Goal: Information Seeking & Learning: Check status

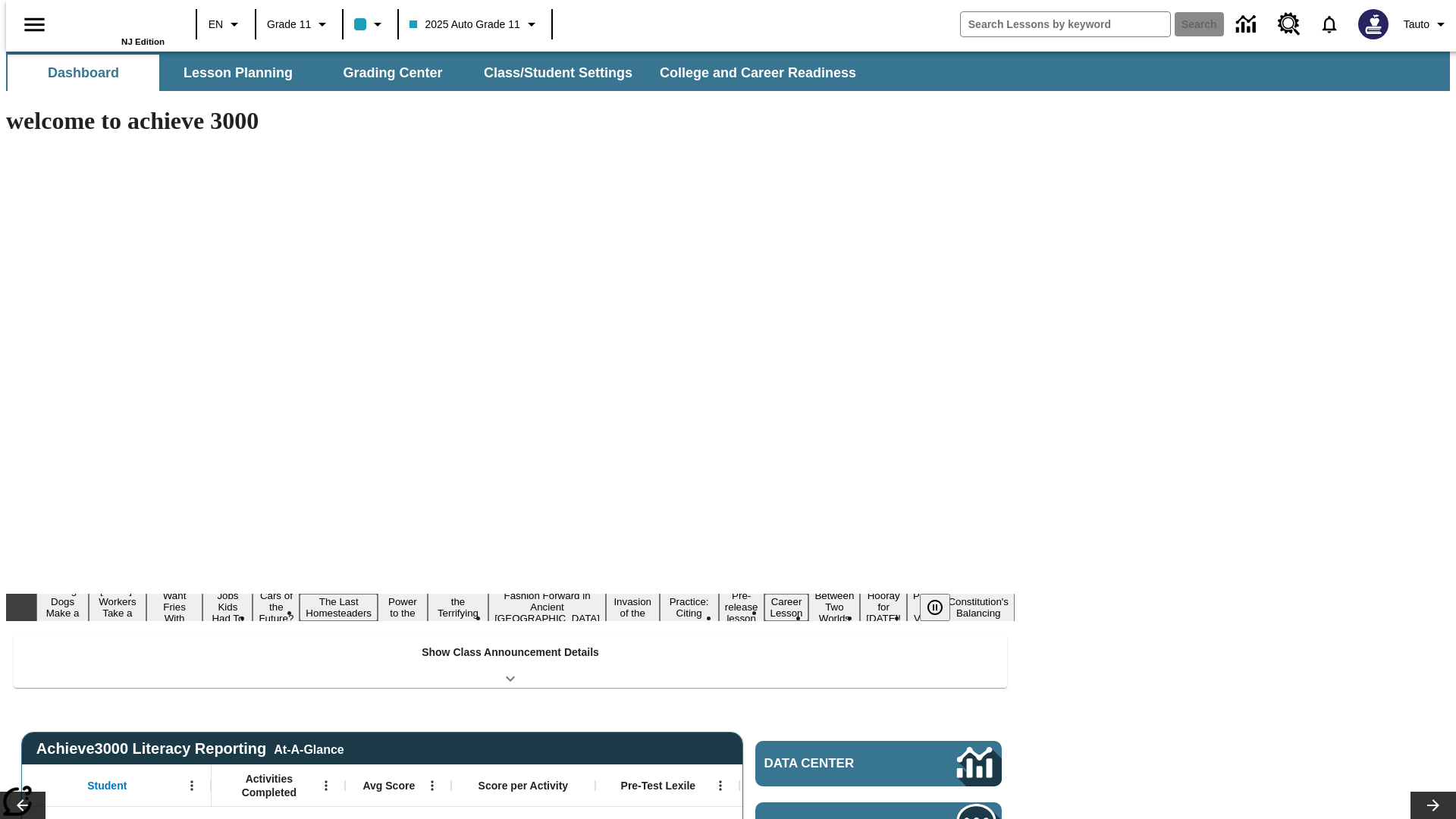
type input "-1"
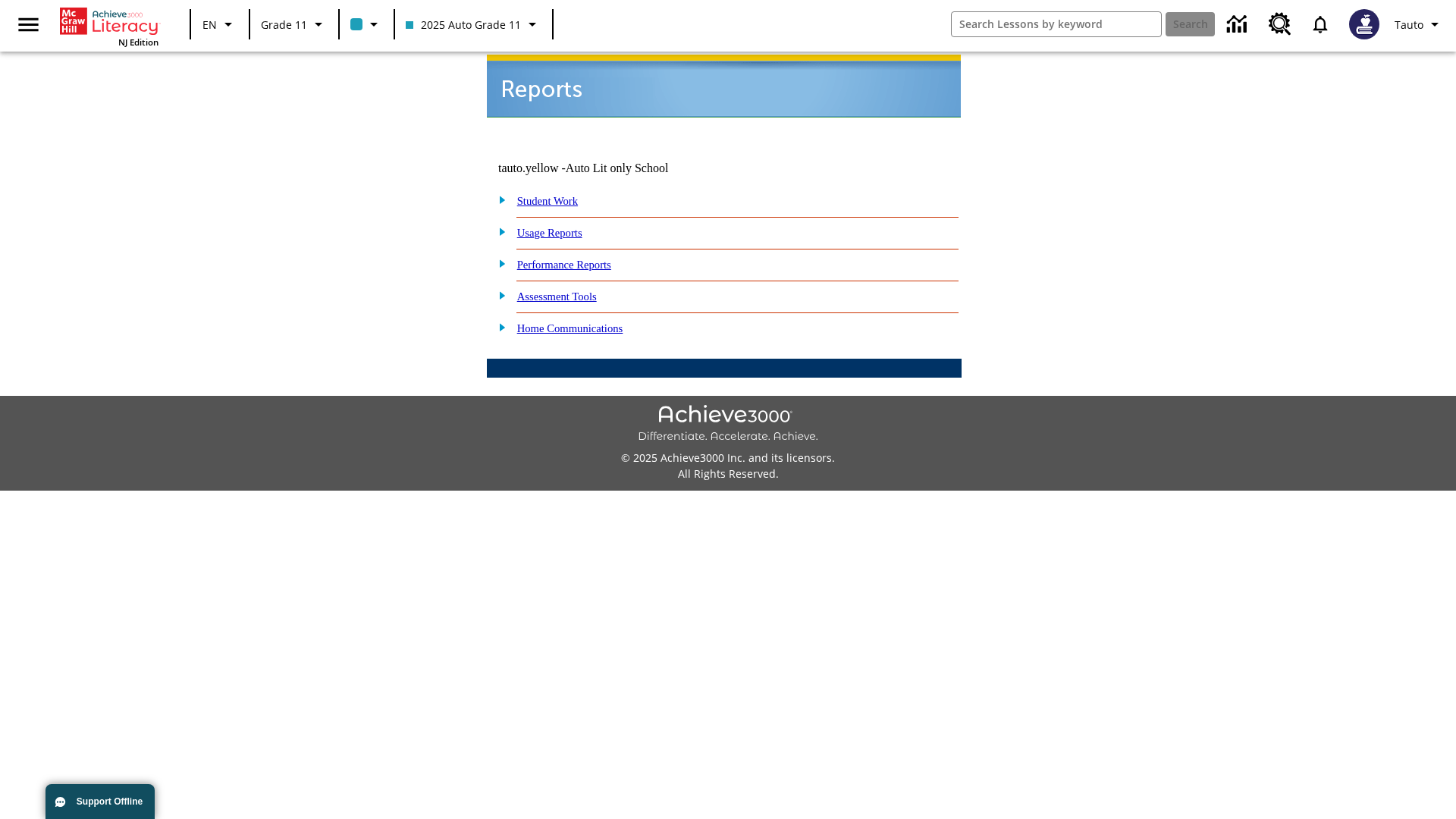
click at [561, 226] on link "Usage Reports" at bounding box center [549, 232] width 65 height 12
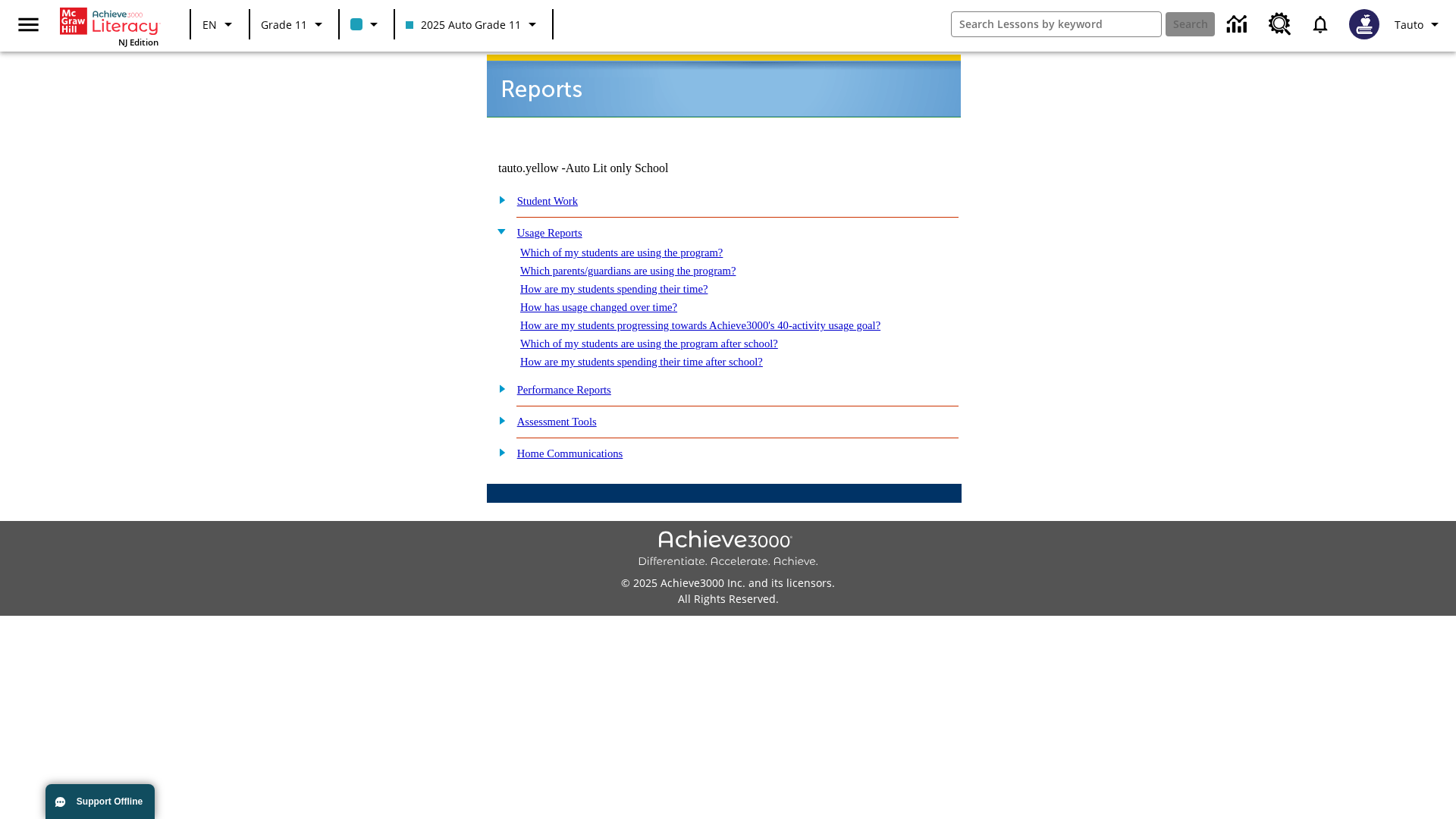
click at [637, 246] on link "Which of my students are using the program?" at bounding box center [621, 252] width 203 height 12
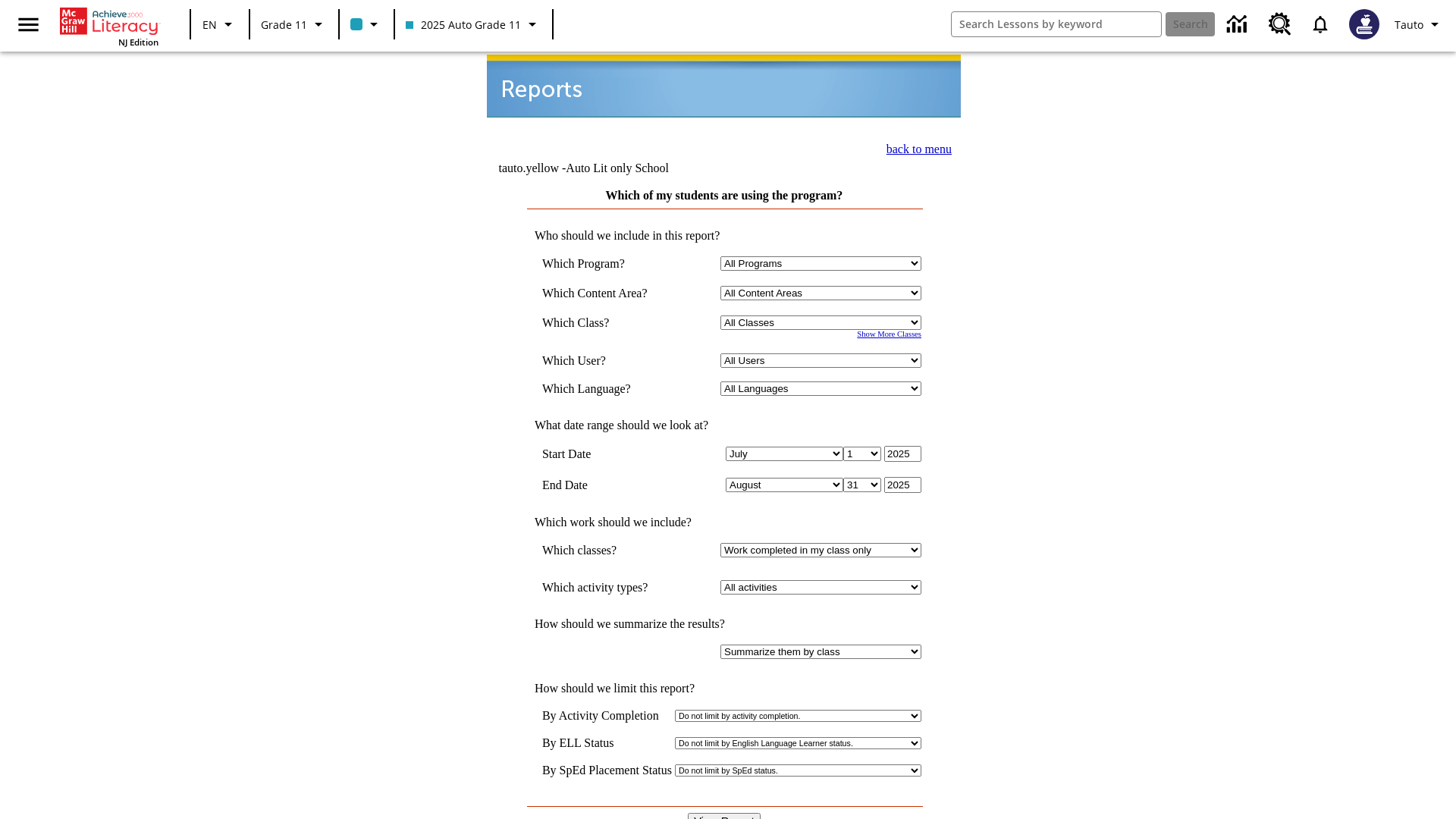
click at [725, 813] on input "View Report" at bounding box center [724, 821] width 72 height 16
click at [914, 147] on link "back to menu" at bounding box center [919, 149] width 65 height 13
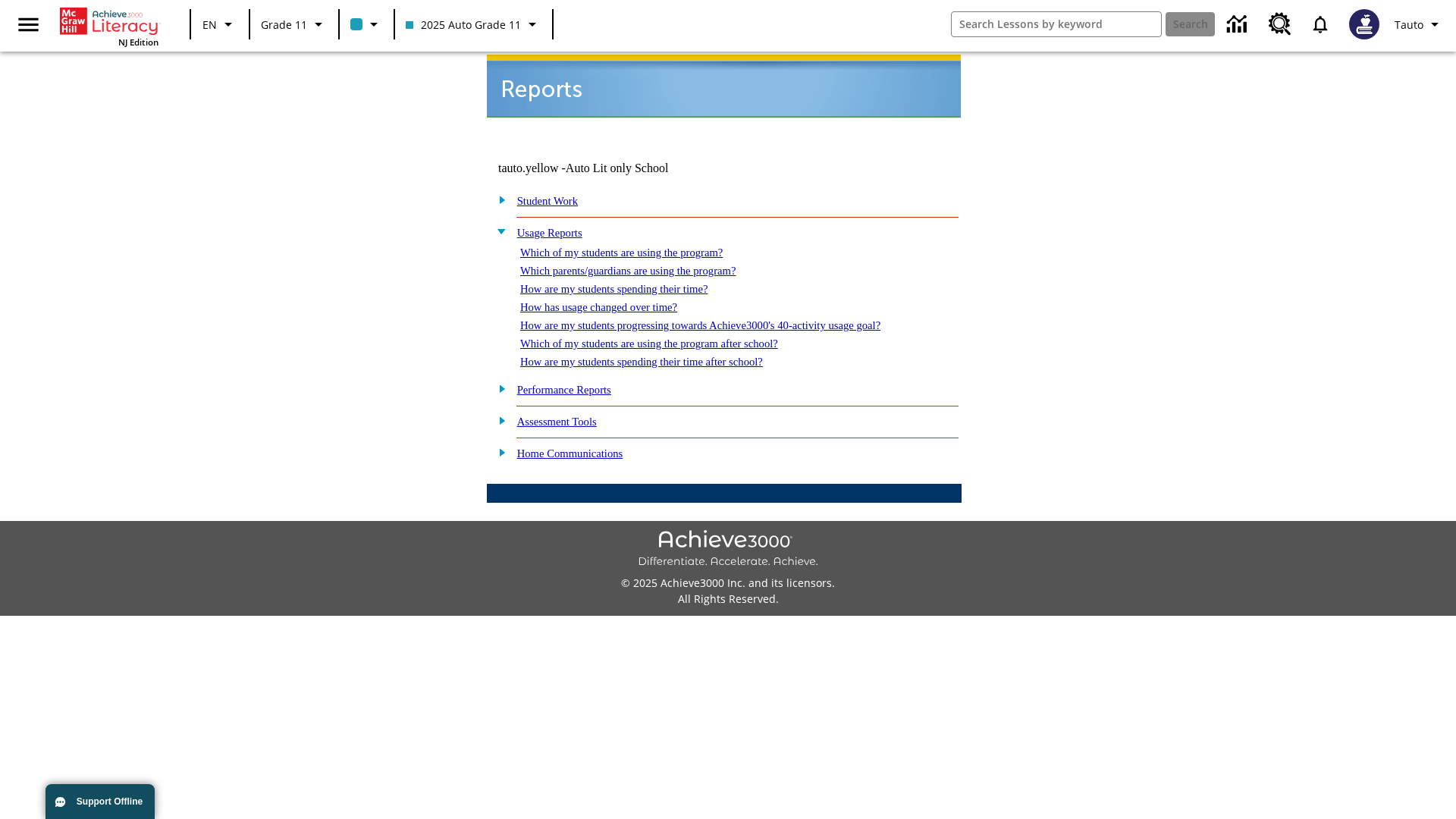
click at [629, 283] on link "How are my students spending their time?" at bounding box center [614, 289] width 187 height 12
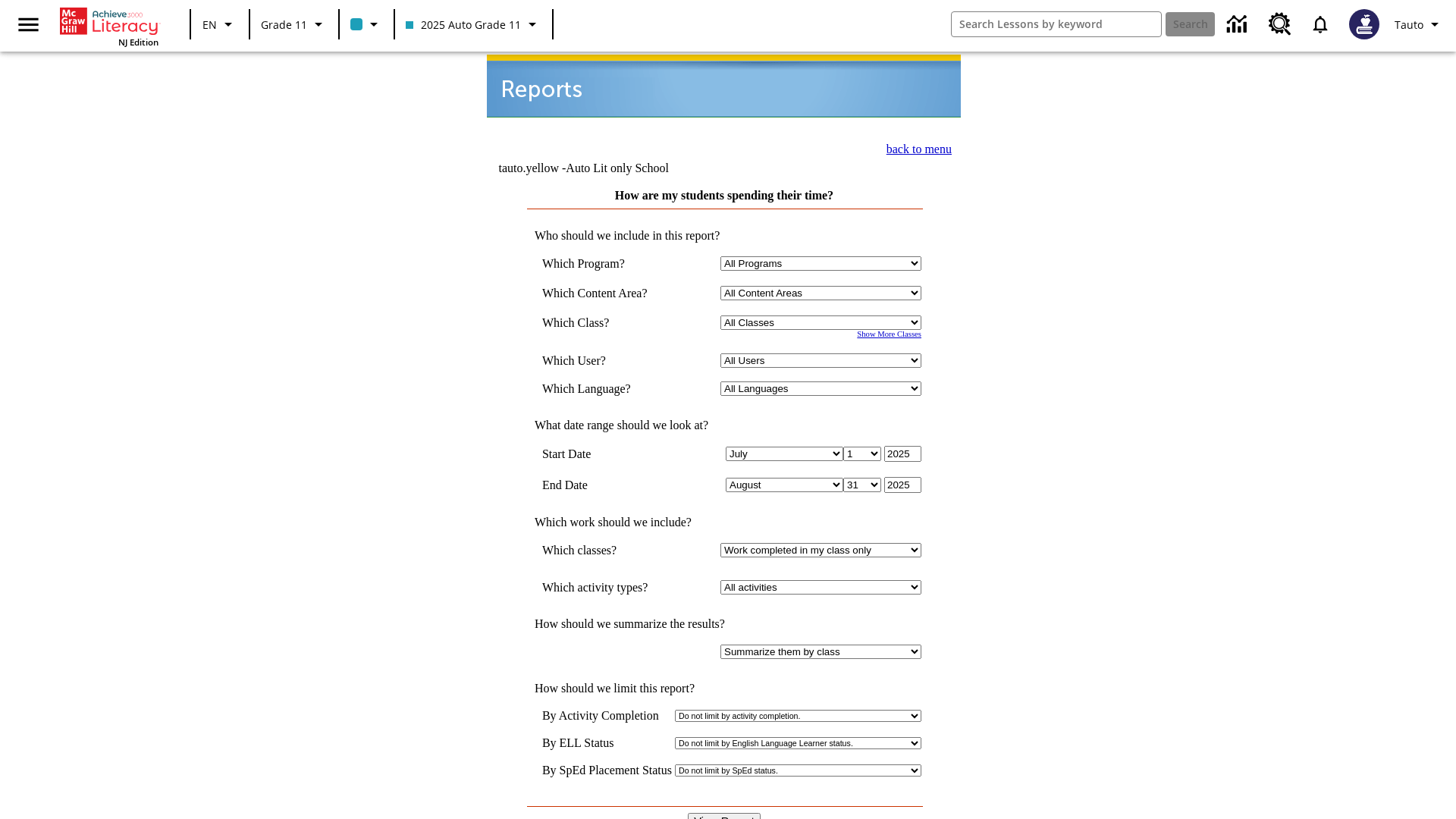
click at [914, 147] on link "back to menu" at bounding box center [919, 149] width 65 height 13
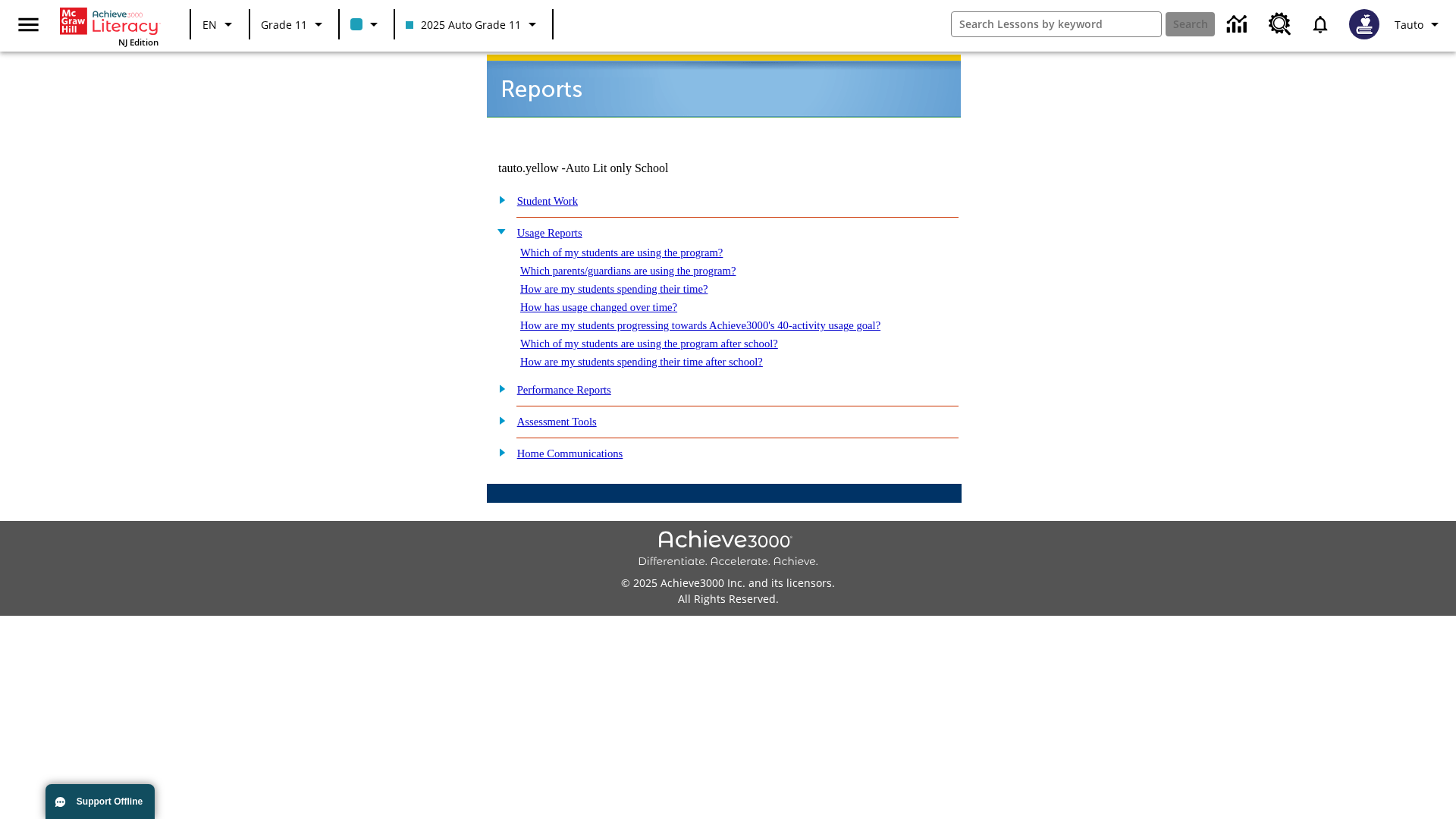
click at [660, 355] on link "How are my students spending their time after school?" at bounding box center [641, 361] width 243 height 12
